Goal: Find specific page/section

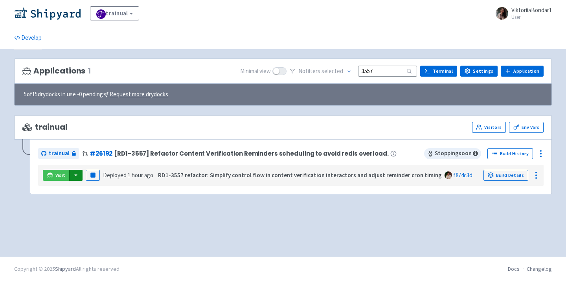
click at [72, 177] on button "button" at bounding box center [75, 175] width 13 height 11
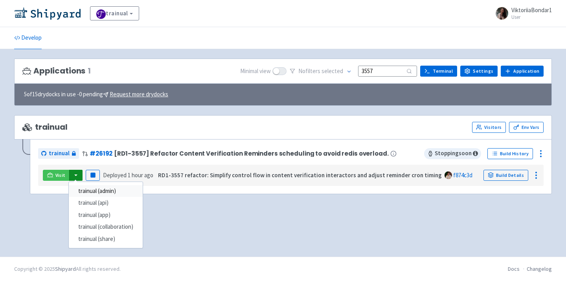
click at [83, 188] on link "trainual (admin)" at bounding box center [106, 191] width 74 height 12
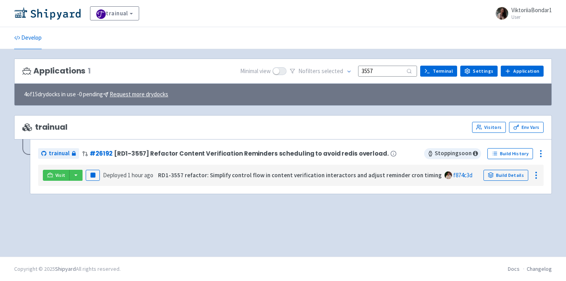
click at [57, 21] on div "trainual View Organizations ViktoriiaBondar1 User Profile Sign out" at bounding box center [283, 13] width 566 height 27
click at [57, 17] on img at bounding box center [47, 13] width 66 height 13
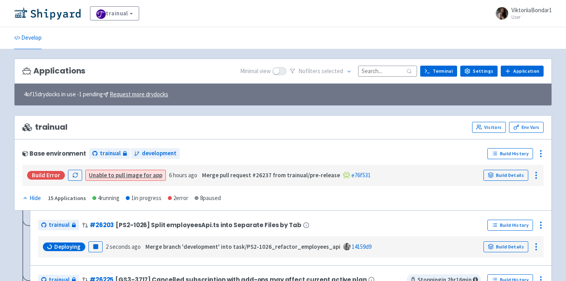
click at [376, 71] on input at bounding box center [387, 71] width 59 height 11
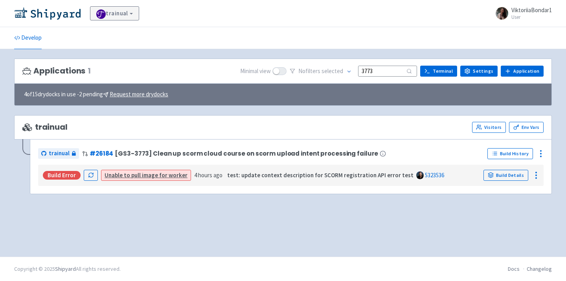
type input "3773"
